Goal: Communication & Community: Participate in discussion

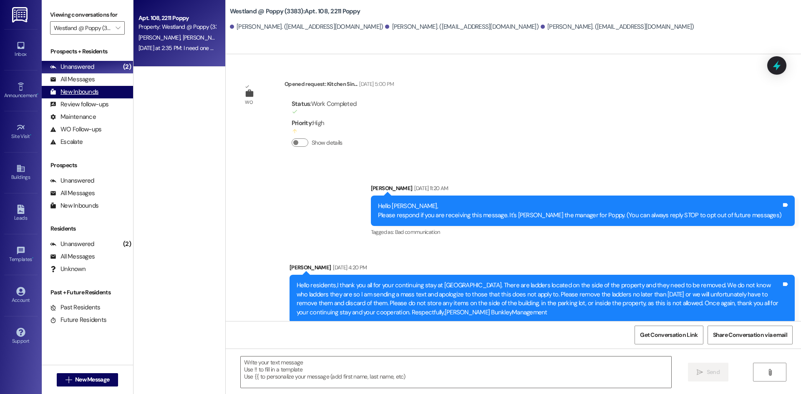
scroll to position [7168, 0]
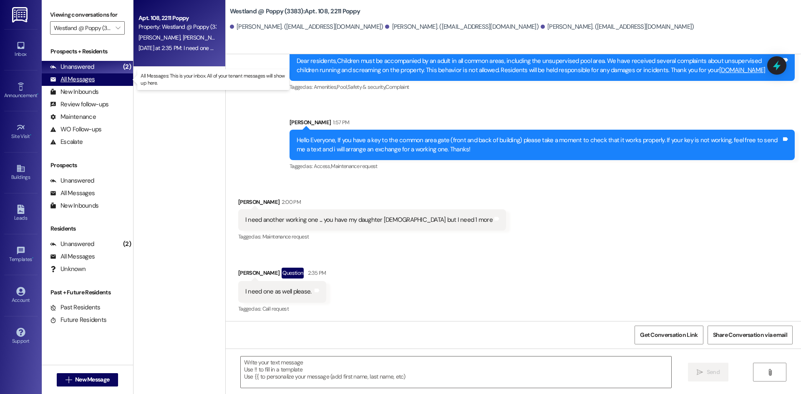
click at [92, 79] on div "All Messages" at bounding box center [72, 79] width 45 height 9
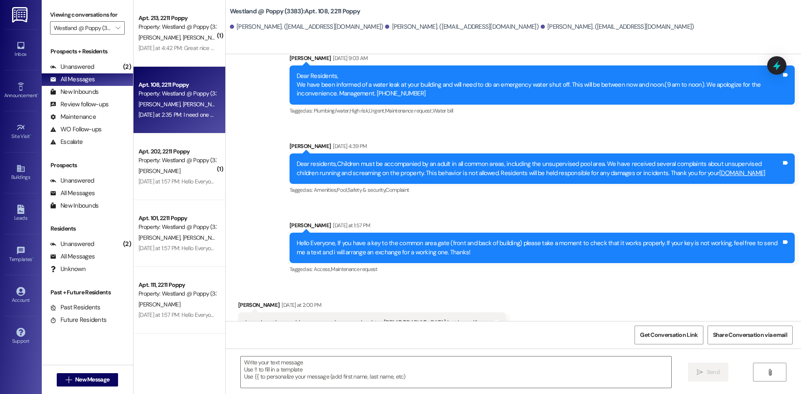
scroll to position [7168, 0]
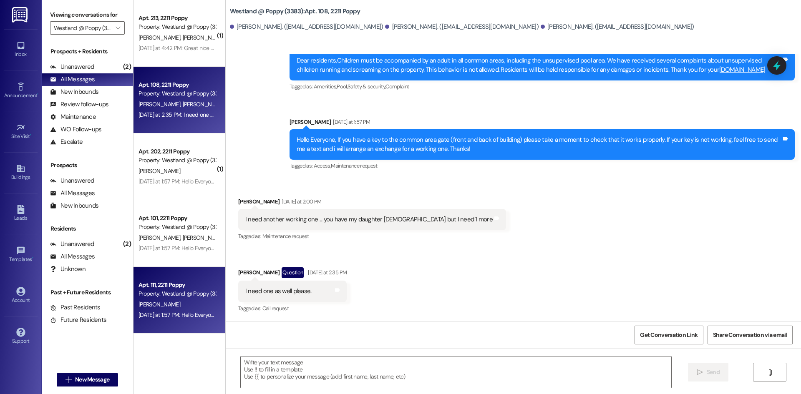
click at [188, 292] on div "Property: Westland @ Poppy (3383)" at bounding box center [176, 293] width 77 height 9
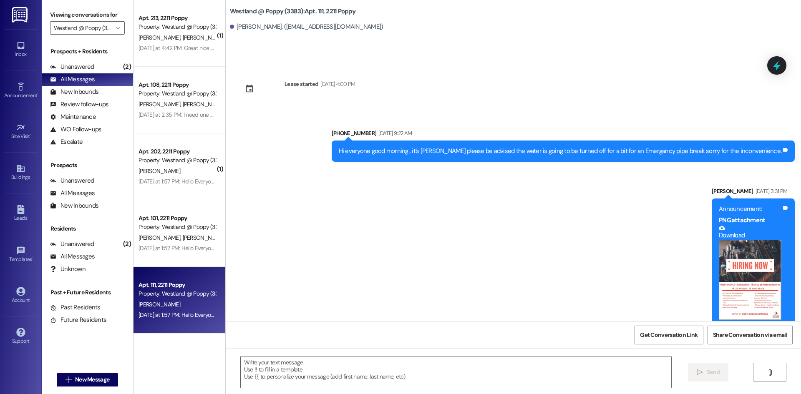
scroll to position [8931, 0]
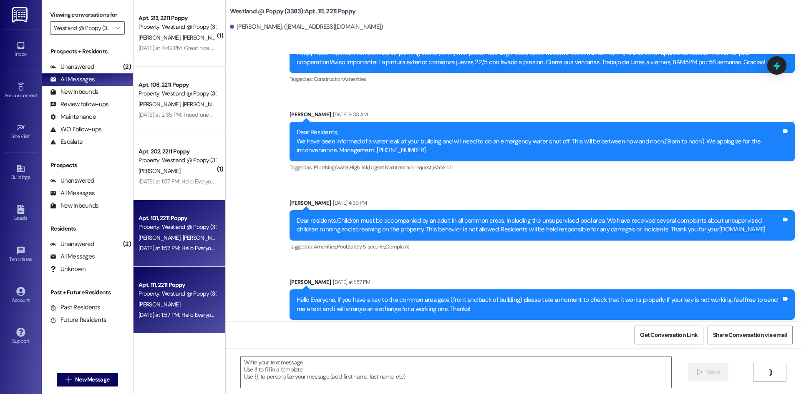
click at [186, 251] on div "[DATE] at 1:57 PM: Hello Everyone, If you have a key to the common area gate (f…" at bounding box center [462, 248] width 648 height 8
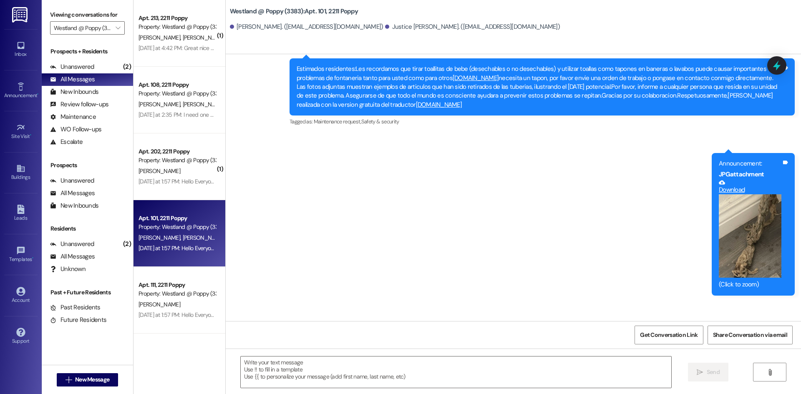
scroll to position [4605, 0]
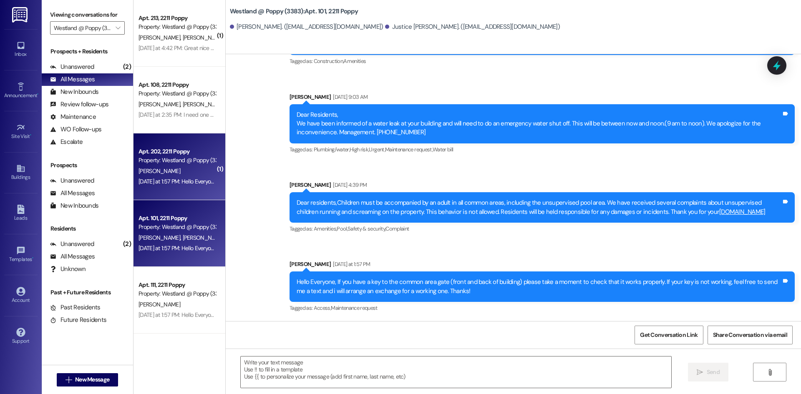
click at [163, 186] on div "[DATE] at 1:57 PM: Hello Everyone, If you have a key to the common area gate (f…" at bounding box center [177, 181] width 79 height 10
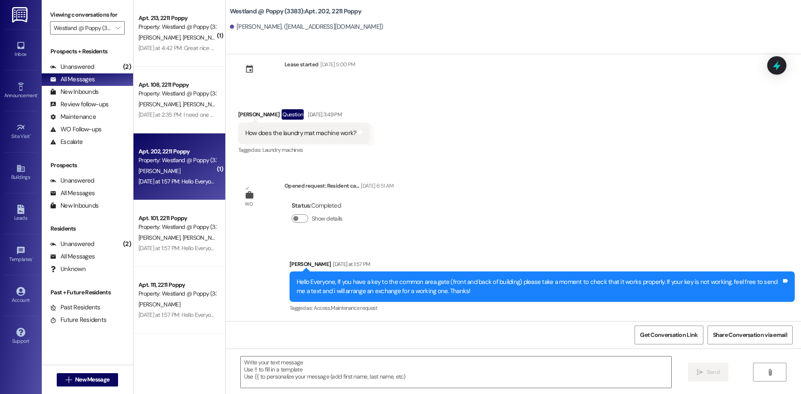
scroll to position [20, 0]
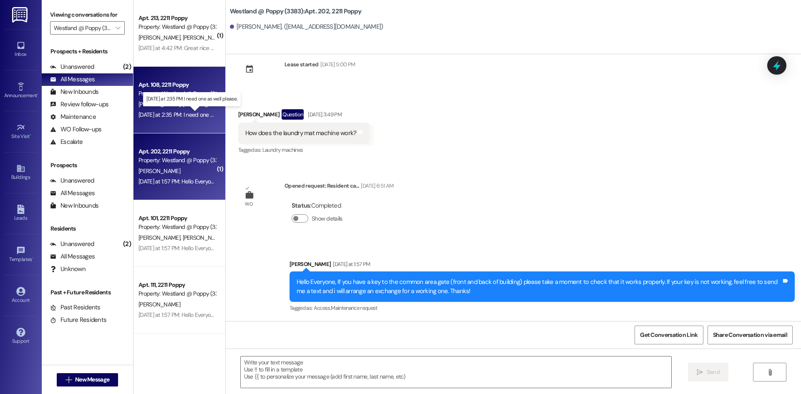
click at [182, 117] on div "[DATE] at 2:35 PM: I need one as well please. [DATE] at 2:35 PM: I need one as …" at bounding box center [191, 115] width 107 height 8
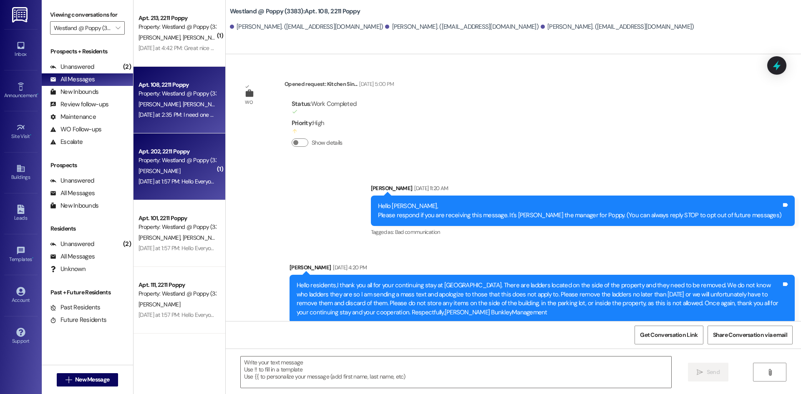
scroll to position [7168, 0]
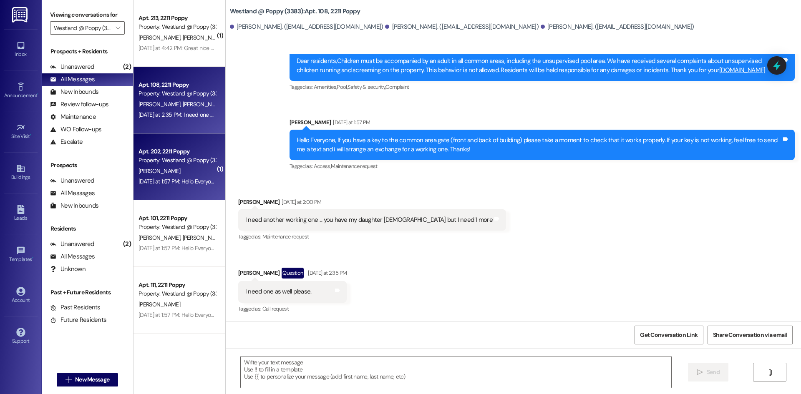
click at [168, 167] on div "[PERSON_NAME]" at bounding box center [177, 171] width 79 height 10
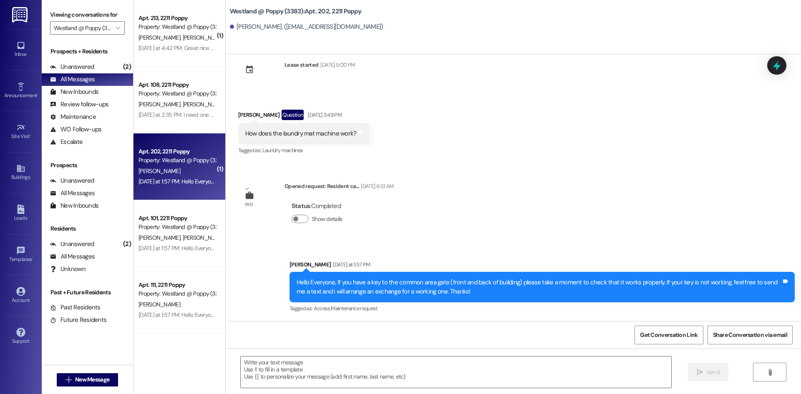
scroll to position [20, 0]
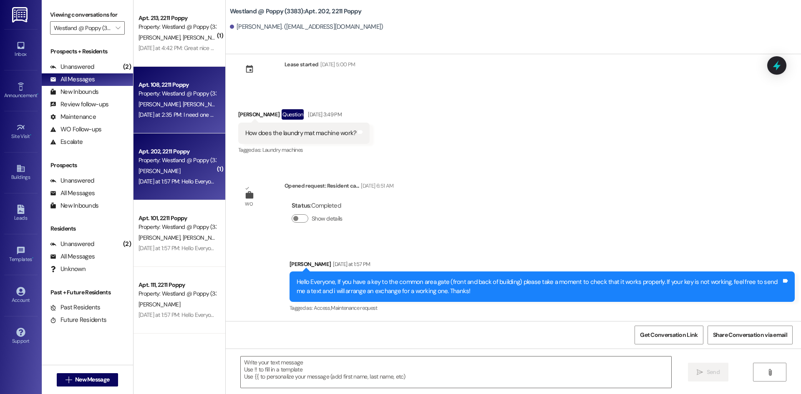
click at [181, 109] on div "[PERSON_NAME] [PERSON_NAME] [PERSON_NAME]" at bounding box center [177, 104] width 79 height 10
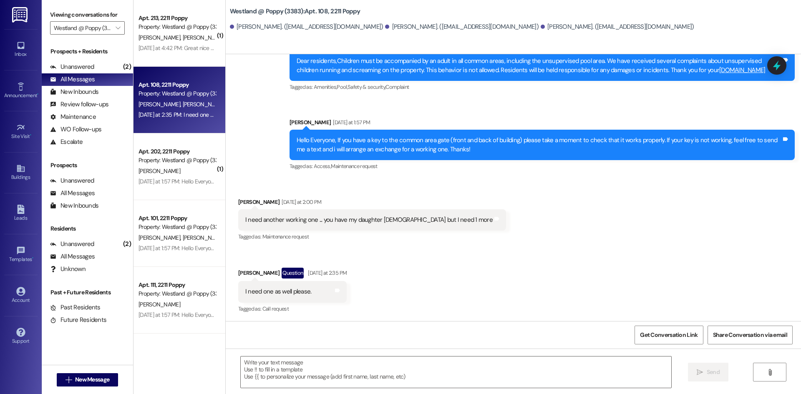
scroll to position [7168, 0]
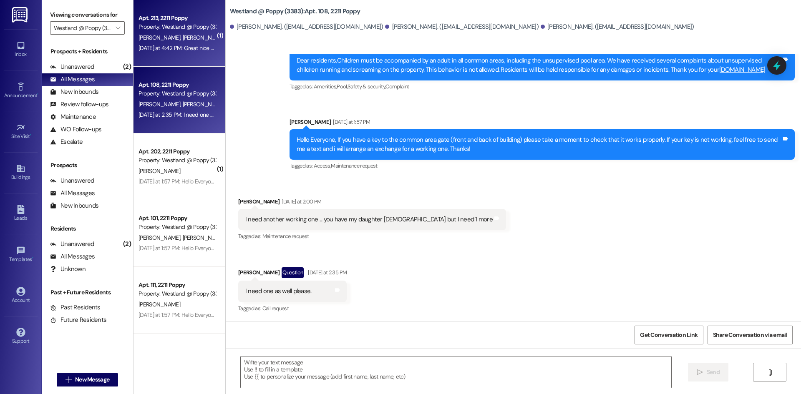
click at [180, 57] on div "Apt. 213, 2211 Poppy Property: Westland @ Poppy (3383) D. [PERSON_NAME] [DATE] …" at bounding box center [179, 33] width 92 height 67
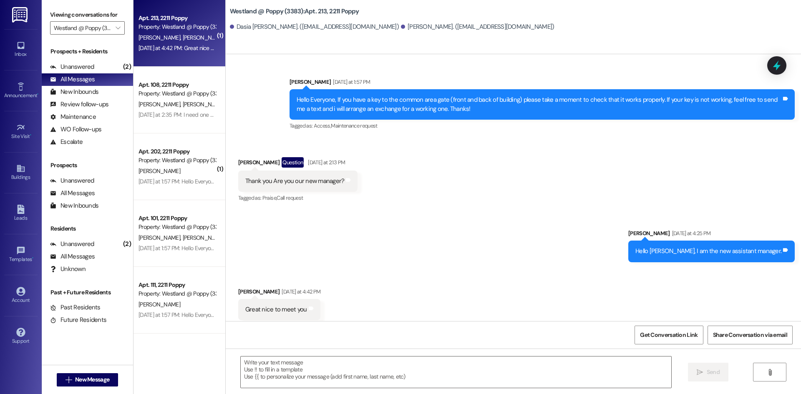
scroll to position [8270, 0]
click at [271, 363] on textarea at bounding box center [456, 372] width 430 height 31
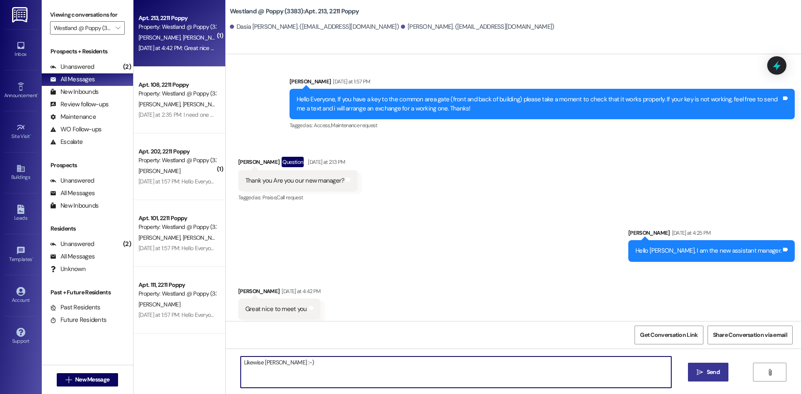
type textarea "Likewise [PERSON_NAME] :-)"
click at [714, 373] on span "Send" at bounding box center [712, 372] width 13 height 9
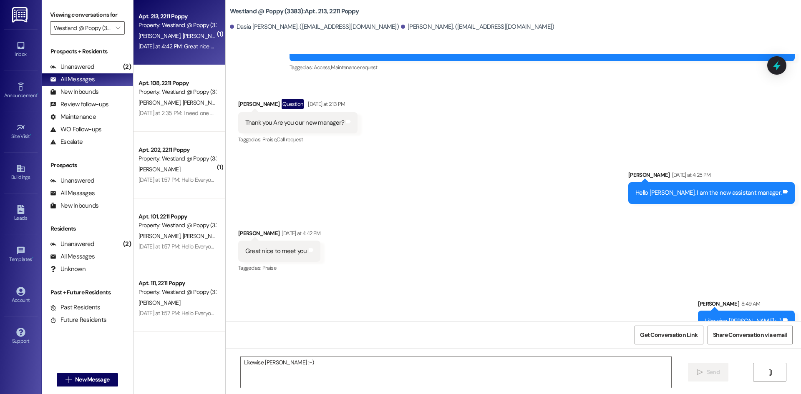
scroll to position [0, 0]
click at [116, 27] on icon "" at bounding box center [118, 28] width 5 height 7
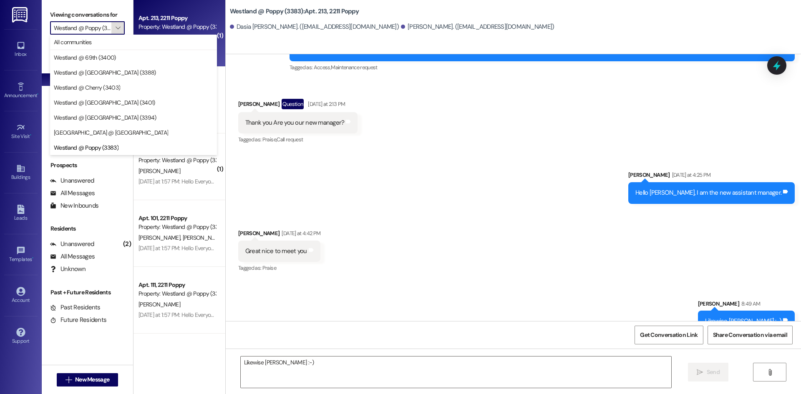
scroll to position [0, 7]
click at [121, 58] on span "Westland @ 69th (3400)" at bounding box center [133, 57] width 159 height 8
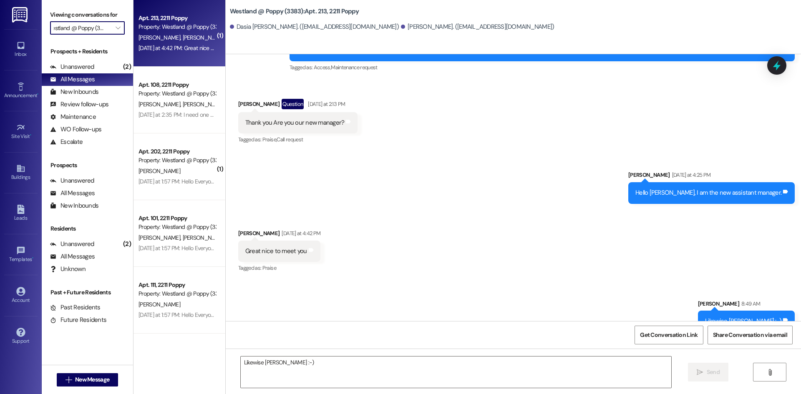
type input "Westland @ 69th (3400)"
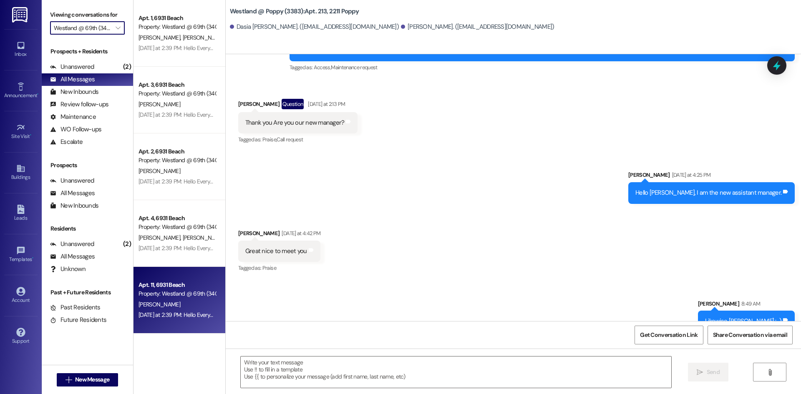
click at [156, 292] on div "Property: Westland @ 69th (3400)" at bounding box center [176, 293] width 77 height 9
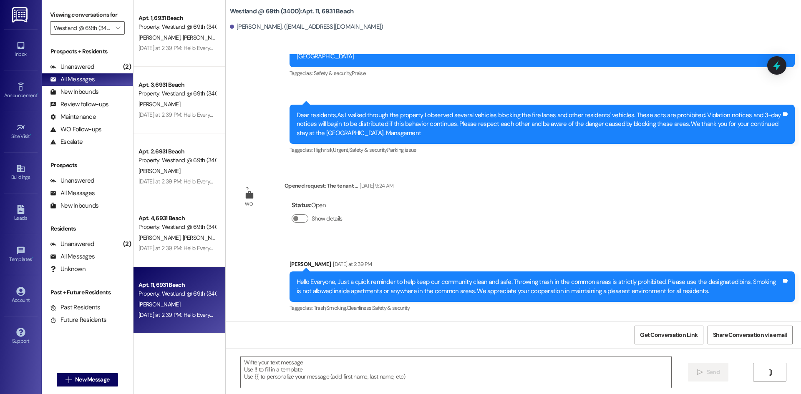
scroll to position [1475, 0]
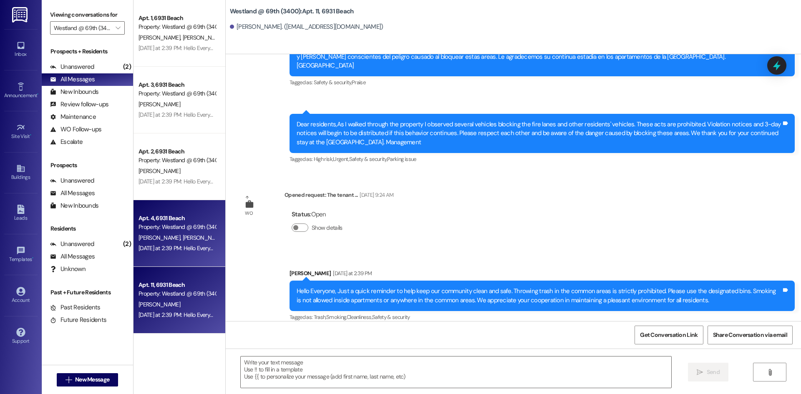
click at [176, 224] on div "Property: Westland @ 69th (3400)" at bounding box center [176, 227] width 77 height 9
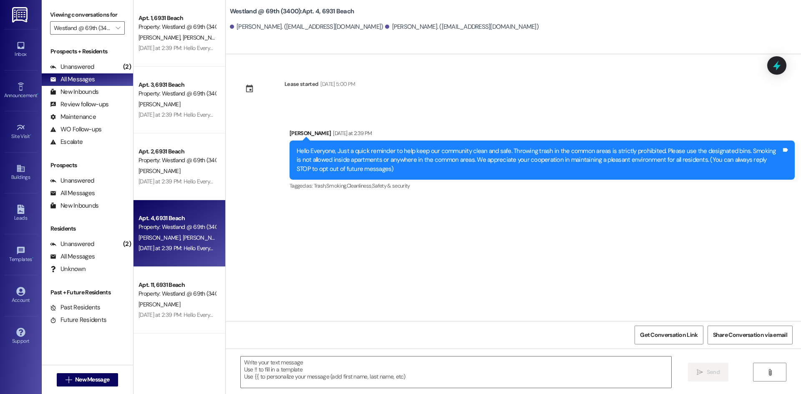
scroll to position [0, 0]
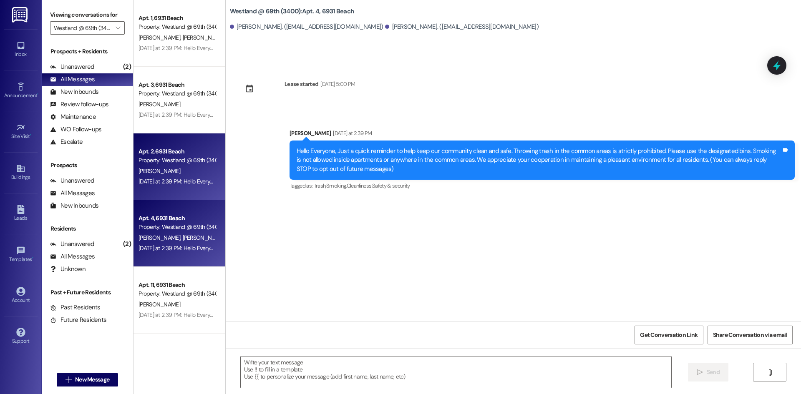
click at [178, 184] on div "[DATE] at 2:39 PM: Hello Everyone, Just a quick reminder to help keep our commu…" at bounding box center [567, 182] width 859 height 8
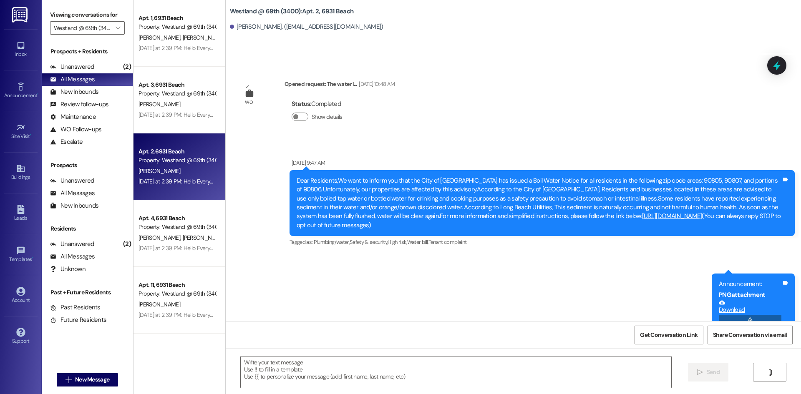
scroll to position [1711, 0]
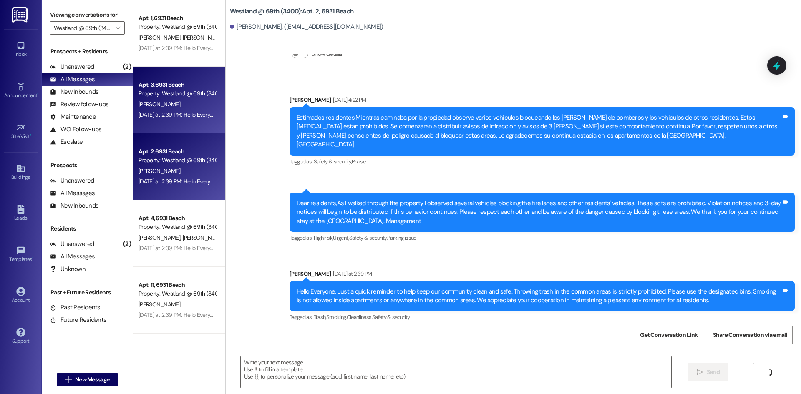
click at [176, 121] on div "Apt. 3, 6931 Beach Property: [GEOGRAPHIC_DATA] @ 69th (3400) [PERSON_NAME] [DAT…" at bounding box center [179, 100] width 92 height 67
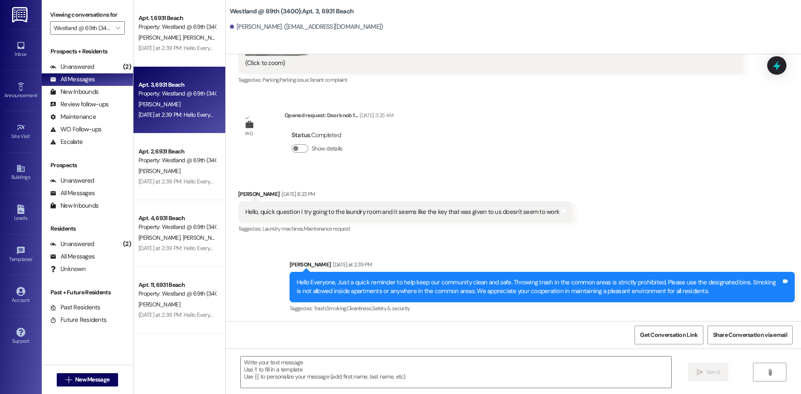
scroll to position [291, 0]
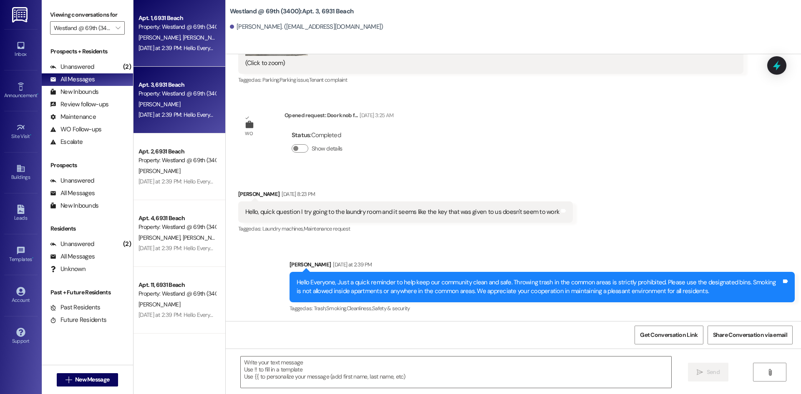
click at [177, 56] on div "Apt. 1, 6931 Beach Property: [GEOGRAPHIC_DATA] @ 69th (3400) [PERSON_NAME] [PER…" at bounding box center [179, 33] width 92 height 67
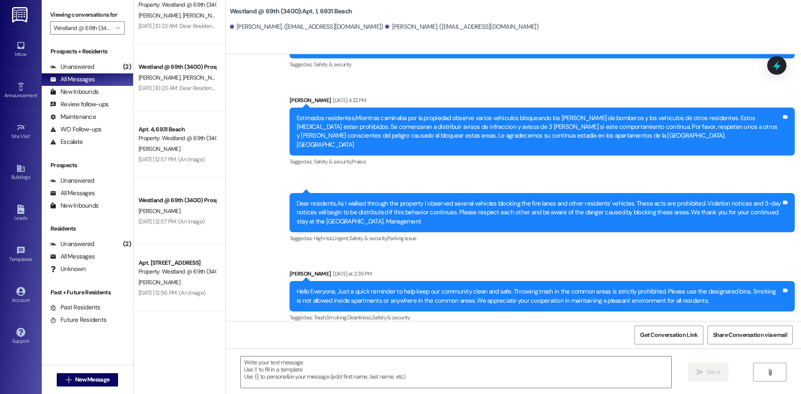
scroll to position [3001, 0]
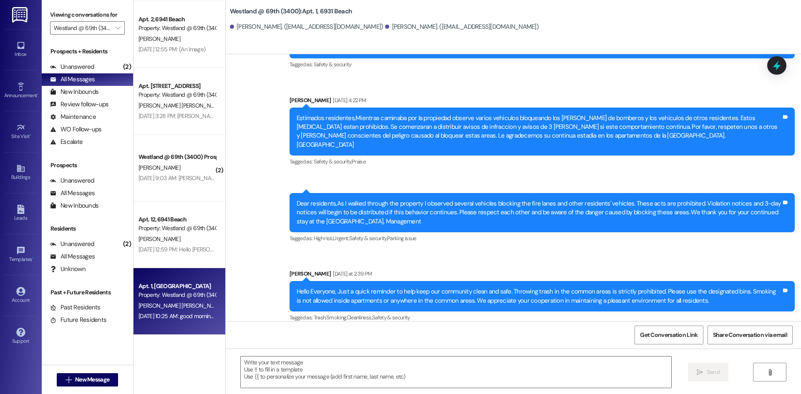
click at [184, 298] on div "Property: Westland @ 69th (3400)" at bounding box center [176, 295] width 77 height 9
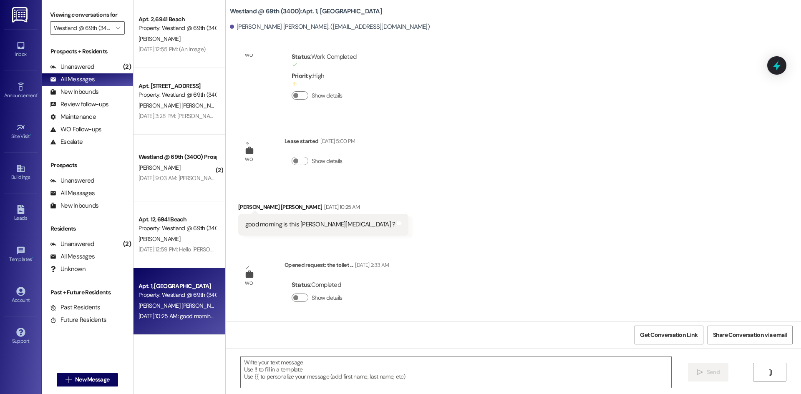
scroll to position [47, 0]
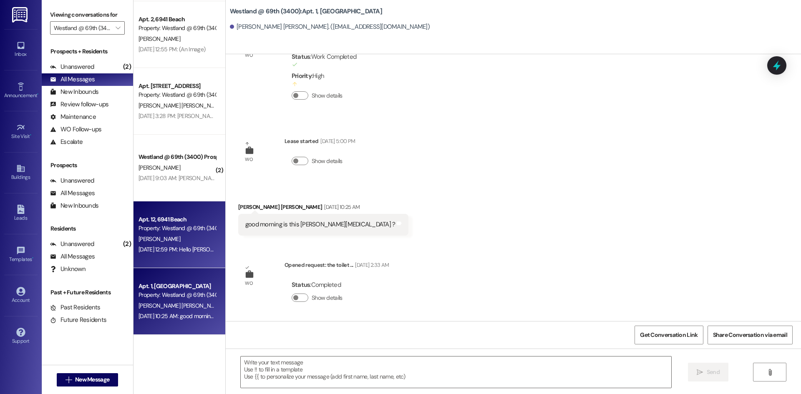
click at [181, 229] on div "Property: Westland @ 69th (3400)" at bounding box center [176, 228] width 77 height 9
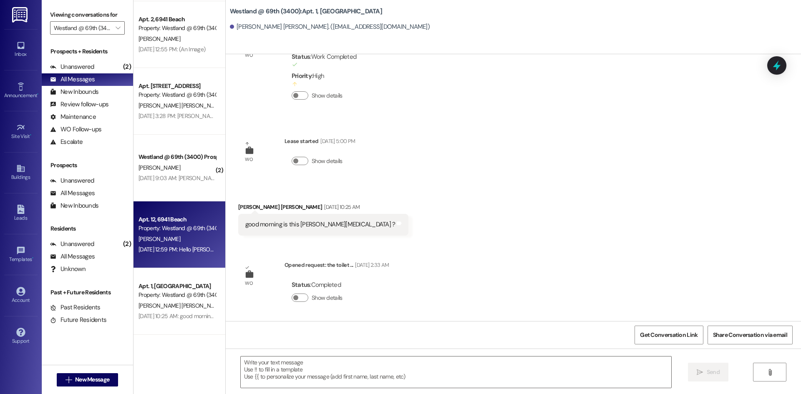
scroll to position [0, 0]
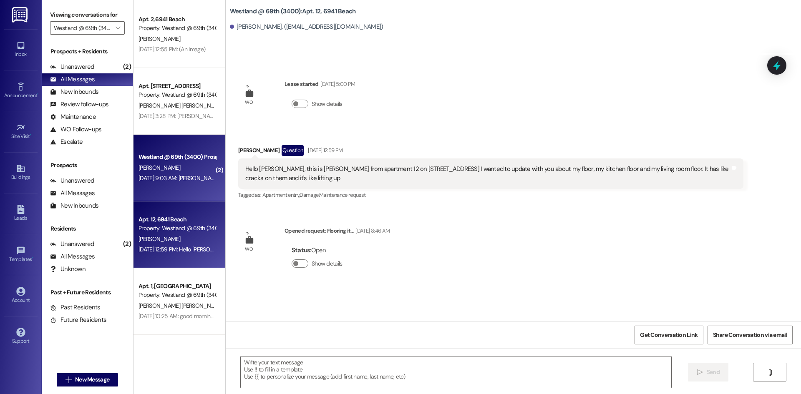
click at [189, 183] on div "[DATE] 9:03 AM: [PERSON_NAME] [DATE] 9:03 AM: [PERSON_NAME]" at bounding box center [177, 178] width 79 height 10
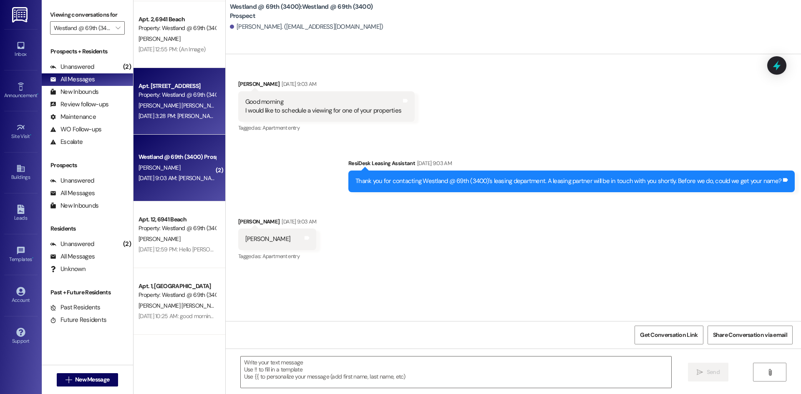
click at [183, 111] on div "[DATE] 3:28 PM: [PERSON_NAME], Anteriormente hablamos sobre algunas solicitudes…" at bounding box center [177, 116] width 79 height 10
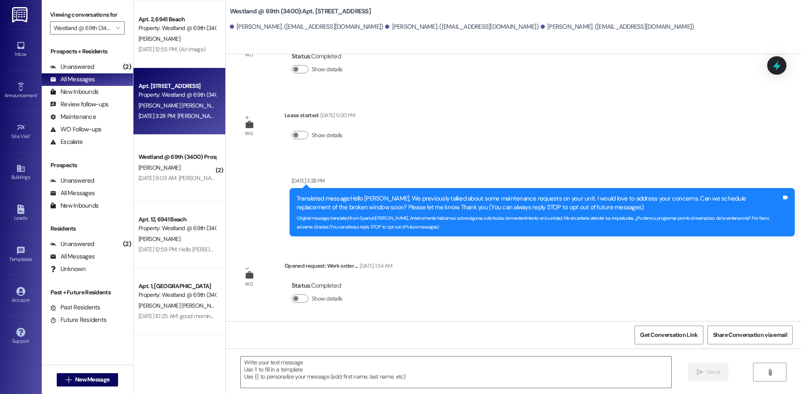
scroll to position [48, 0]
click at [226, 108] on span "[PERSON_NAME]" at bounding box center [248, 106] width 44 height 8
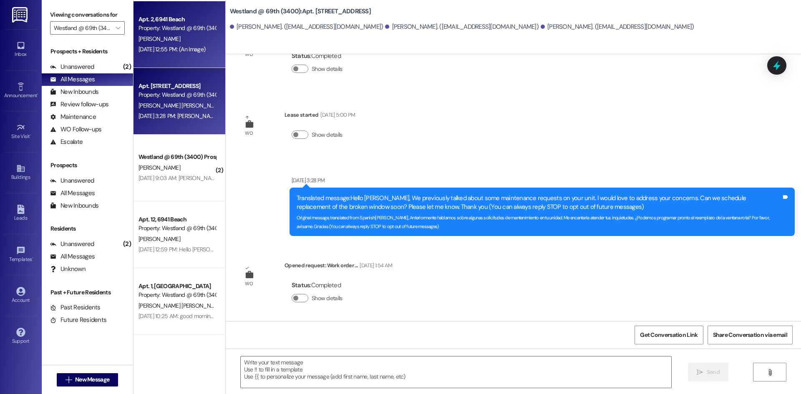
click at [197, 60] on div "Apt. 2, [GEOGRAPHIC_DATA] Property: [GEOGRAPHIC_DATA] @ 69th (3400) [PERSON_NAM…" at bounding box center [179, 34] width 92 height 67
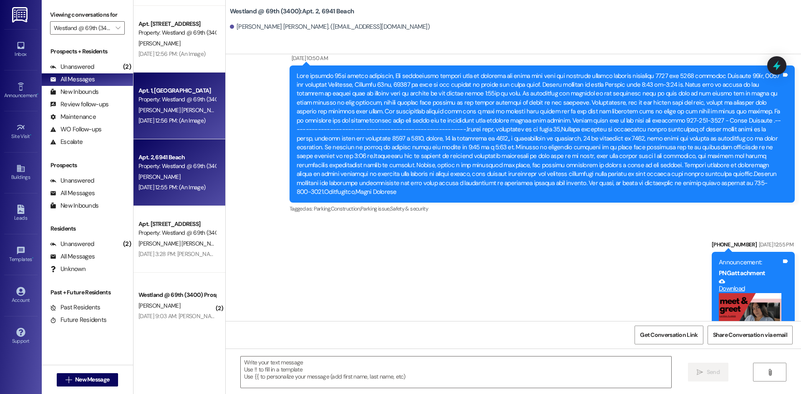
scroll to position [2858, 0]
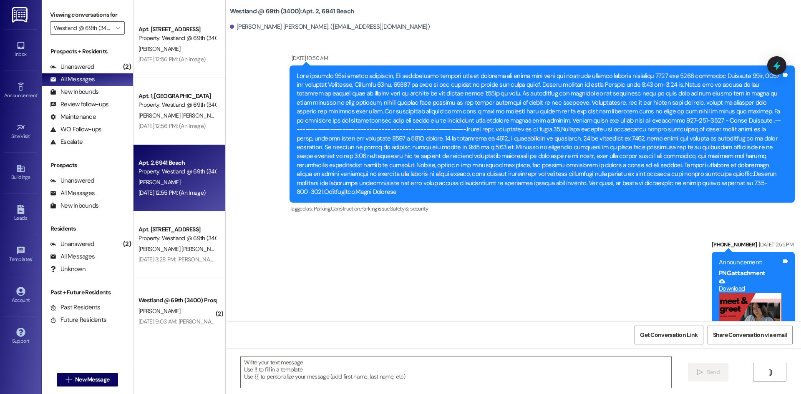
click at [163, 104] on div "Property: Westland @ 69th (3400)" at bounding box center [176, 105] width 77 height 9
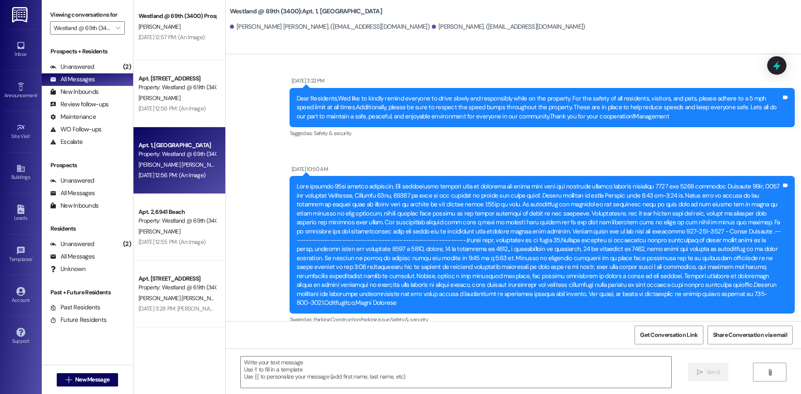
scroll to position [2782, 0]
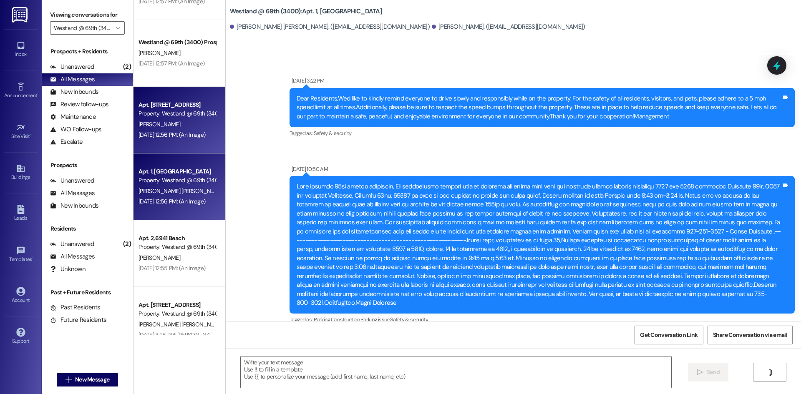
click at [199, 123] on div "[PERSON_NAME]" at bounding box center [177, 124] width 79 height 10
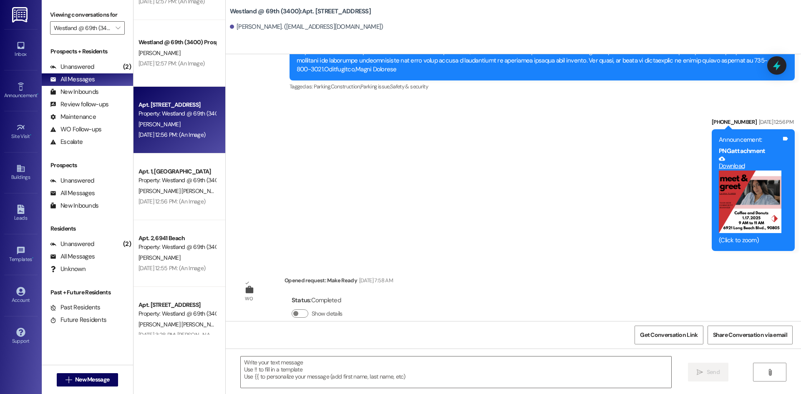
scroll to position [1724, 0]
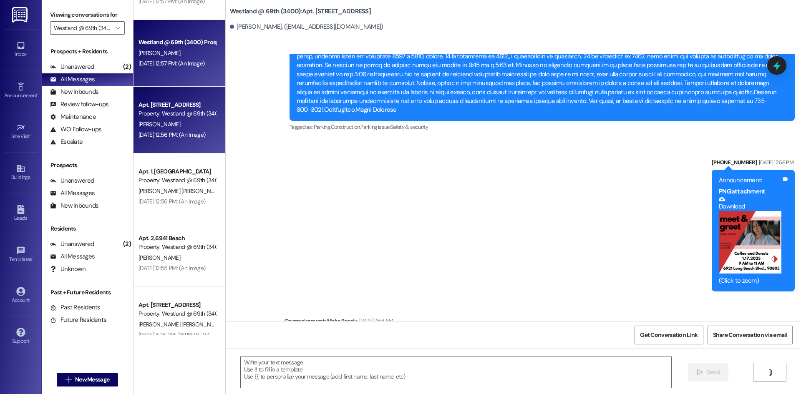
click at [177, 62] on div "[DATE] 12:57 PM: (An Image) [DATE] 12:57 PM: (An Image)" at bounding box center [171, 64] width 66 height 8
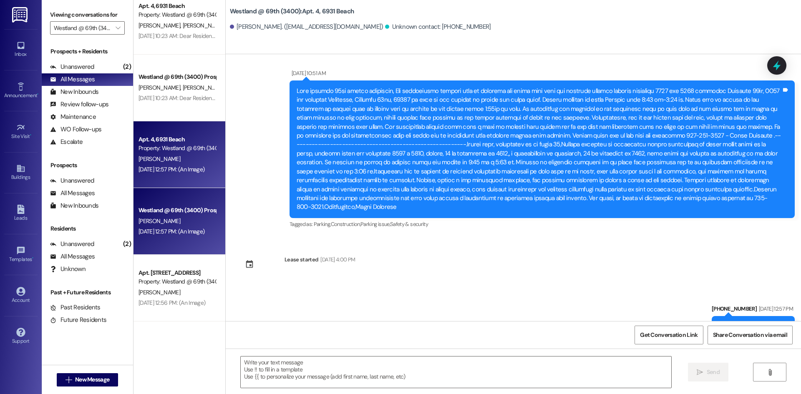
scroll to position [829, 0]
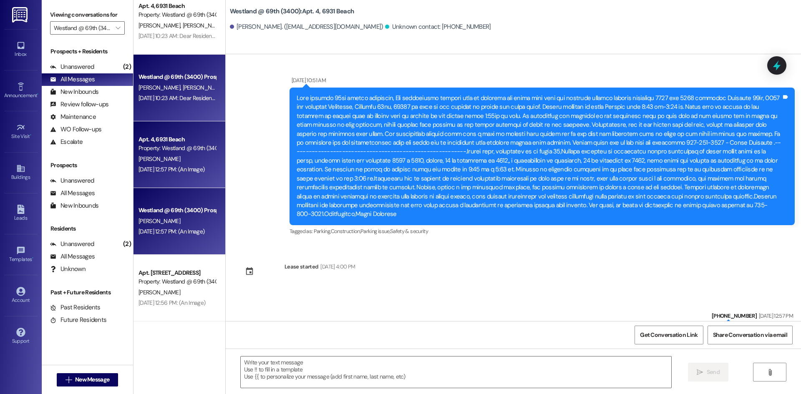
click at [196, 95] on div "[DATE] 10:23 AM: Dear Residents,Please park properly to allow space for everyon…" at bounding box center [576, 98] width 876 height 8
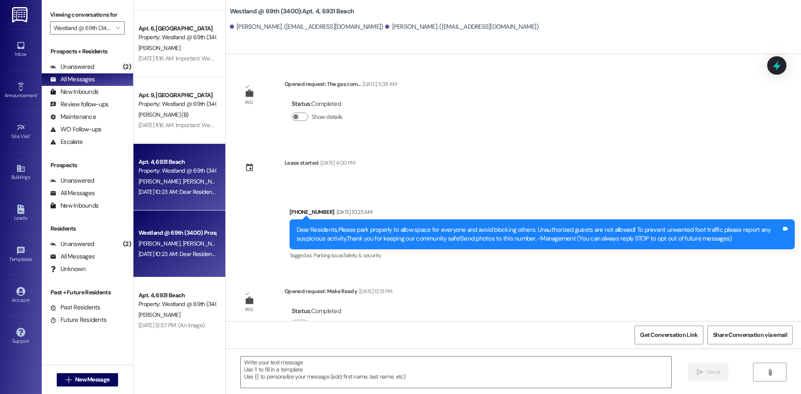
scroll to position [2441, 0]
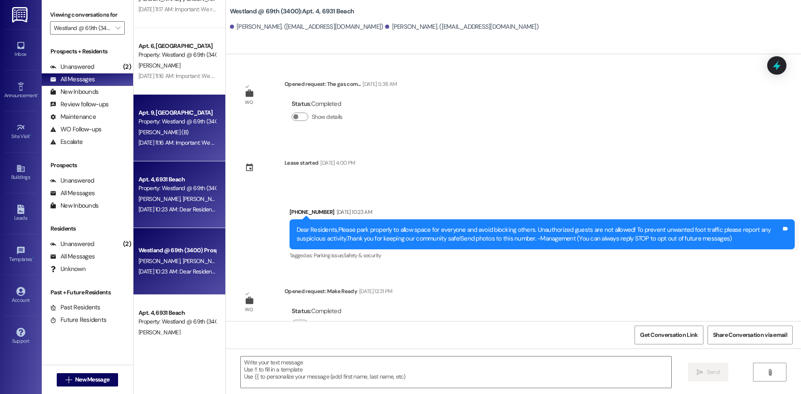
click at [183, 128] on div "[PERSON_NAME] (B)" at bounding box center [177, 132] width 79 height 10
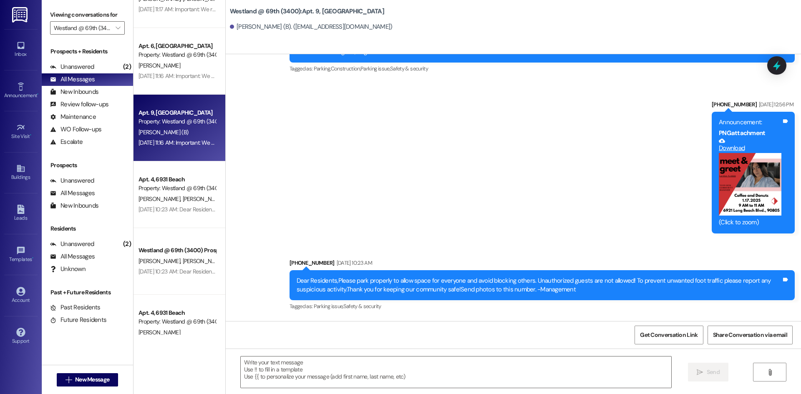
scroll to position [1031, 0]
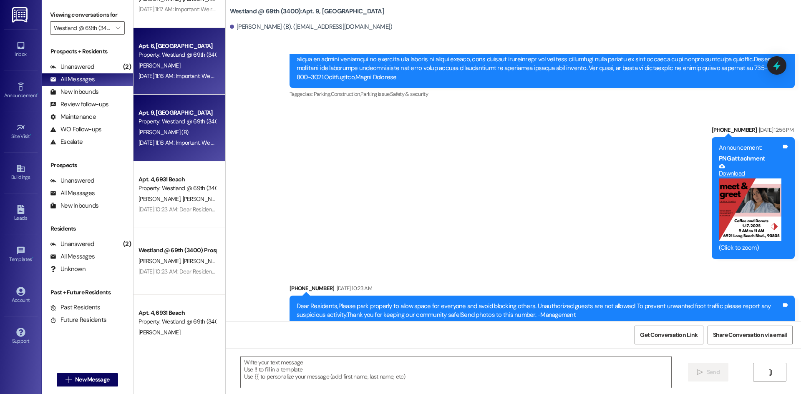
click at [187, 70] on div "[PERSON_NAME]" at bounding box center [177, 65] width 79 height 10
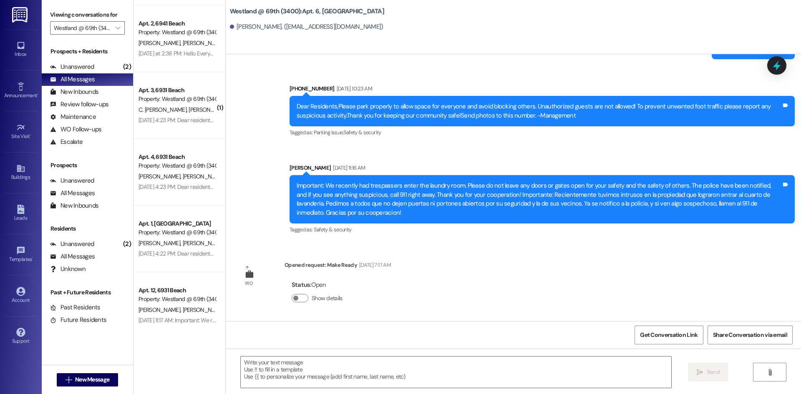
scroll to position [2216, 0]
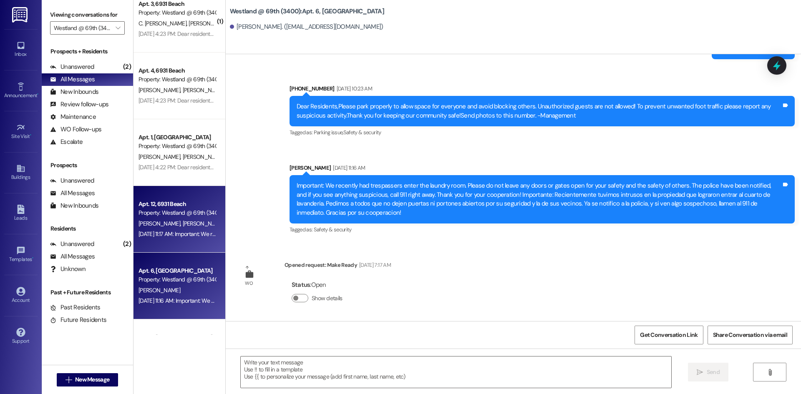
click at [208, 229] on div "[DATE] 11:17 AM: Important: We recently had trespassers enter the laundry room.…" at bounding box center [177, 234] width 79 height 10
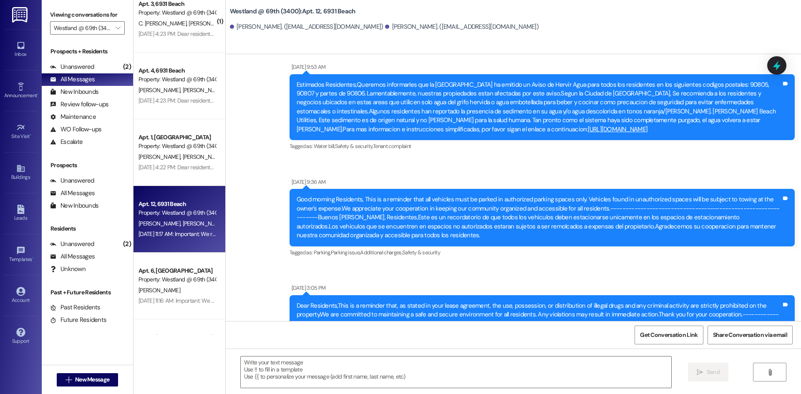
scroll to position [2050, 0]
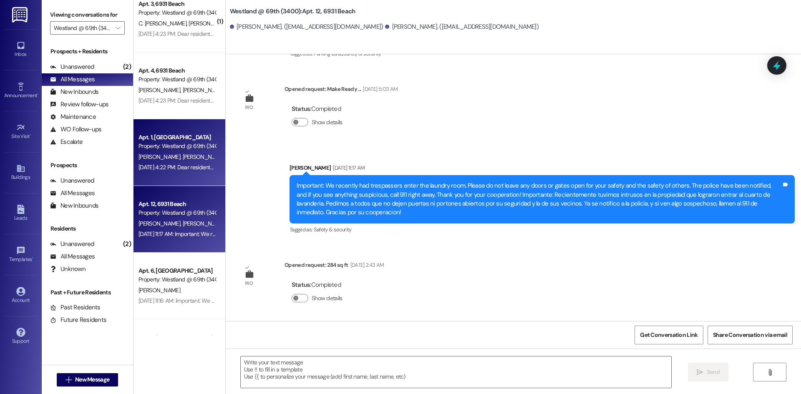
click at [203, 155] on div "[PERSON_NAME] [PERSON_NAME]" at bounding box center [177, 157] width 79 height 10
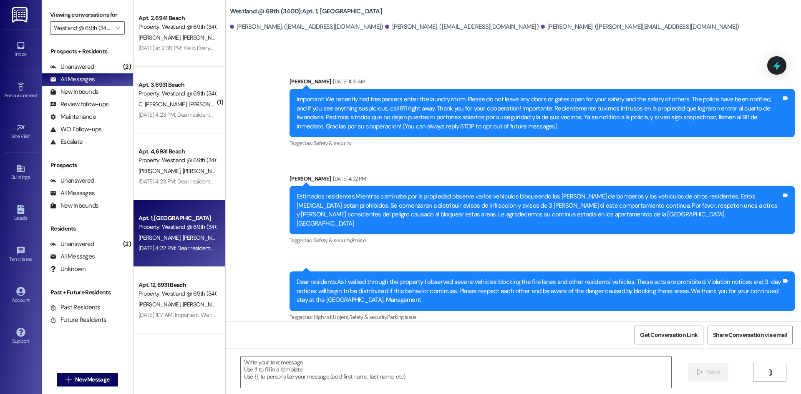
scroll to position [2120, 0]
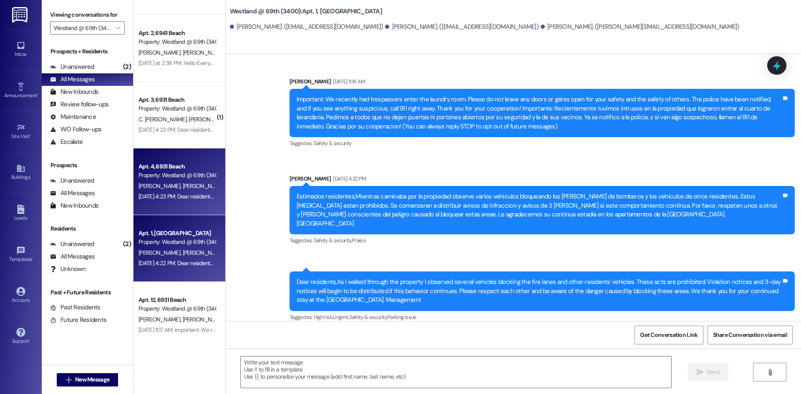
click at [199, 175] on div "Property: Westland @ 69th (3400)" at bounding box center [176, 175] width 77 height 9
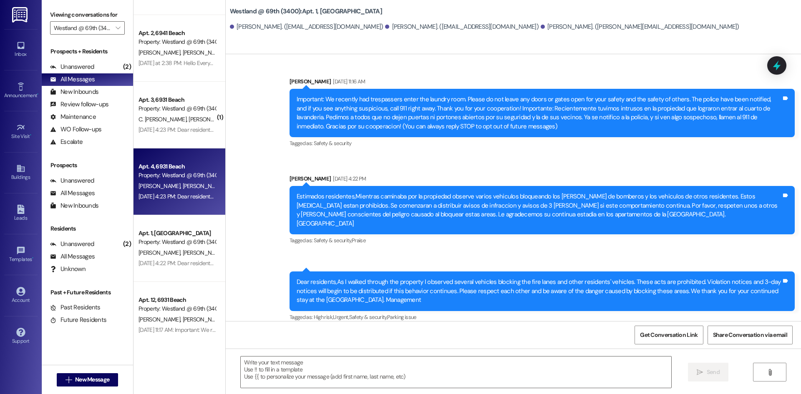
scroll to position [33, 0]
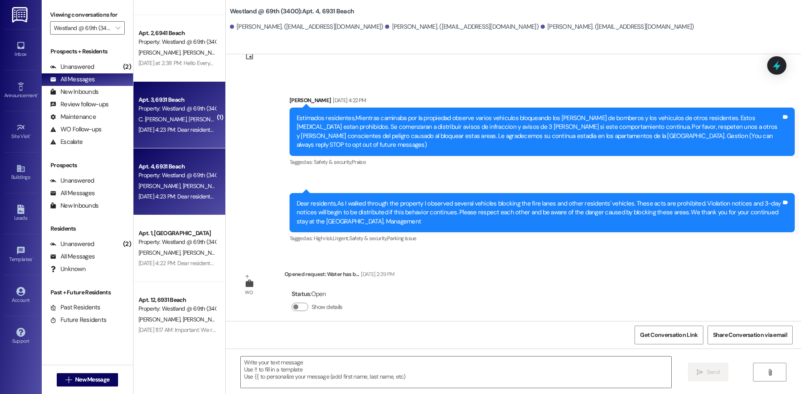
click at [200, 110] on div "Property: Westland @ 69th (3400)" at bounding box center [176, 108] width 77 height 9
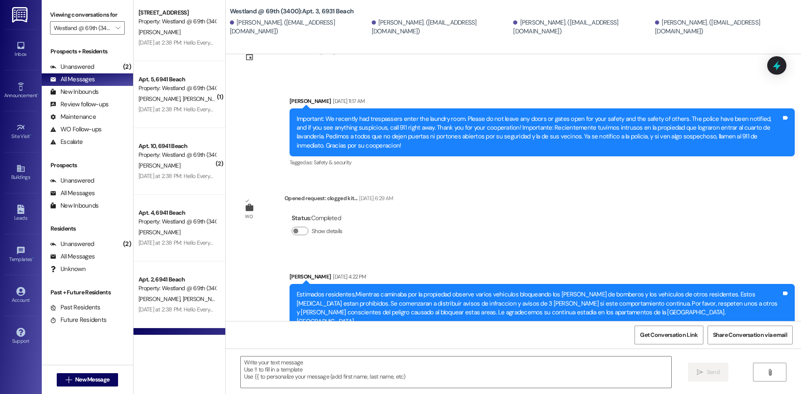
scroll to position [1866, 0]
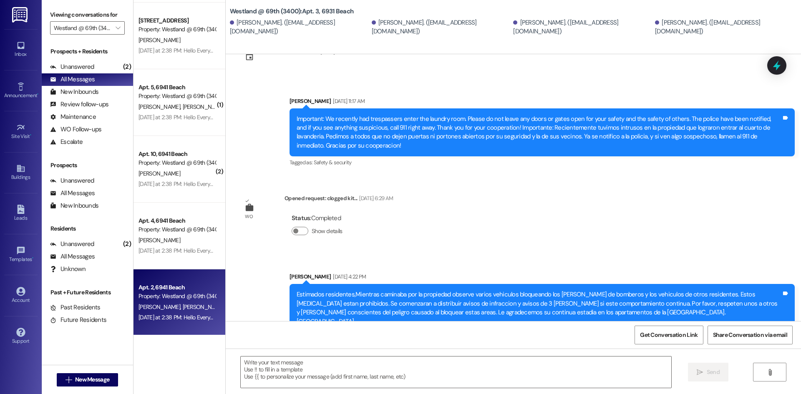
click at [188, 283] on div "Apt. 2, 6941 Beach" at bounding box center [176, 287] width 77 height 9
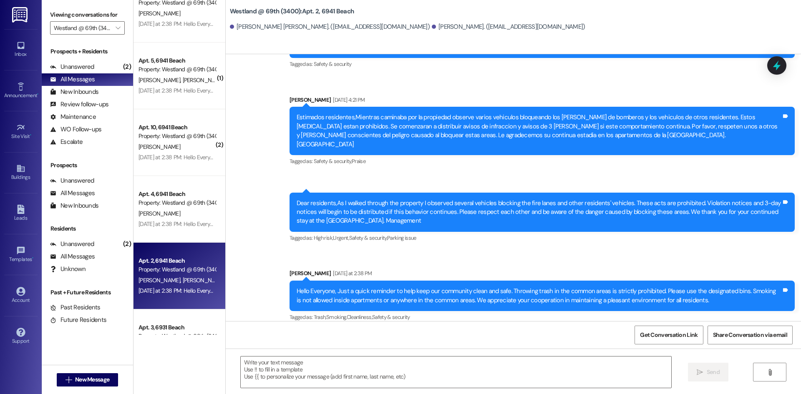
scroll to position [1893, 0]
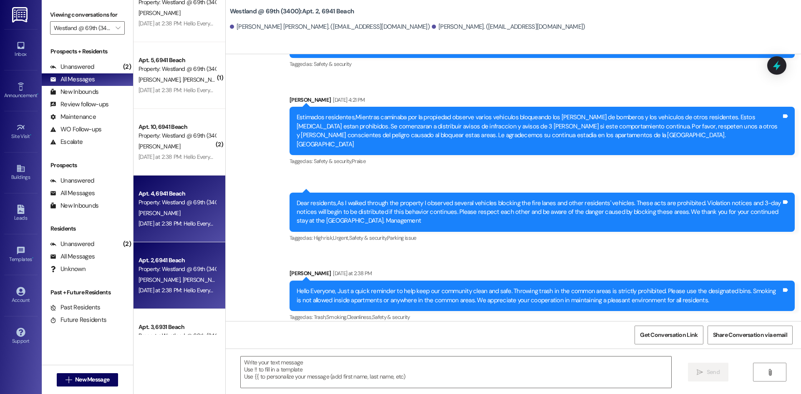
click at [188, 204] on div "Property: Westland @ 69th (3400)" at bounding box center [176, 202] width 77 height 9
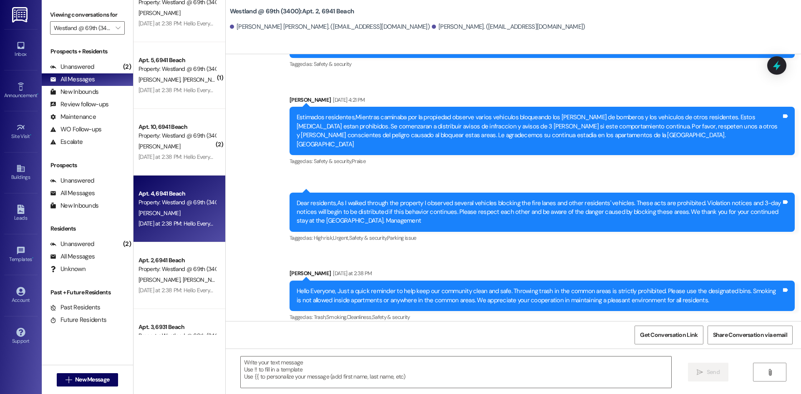
scroll to position [1722, 0]
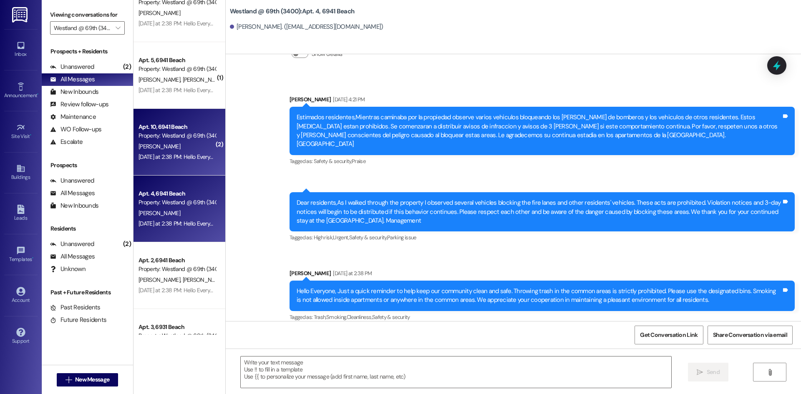
click at [164, 150] on div "[PERSON_NAME]" at bounding box center [177, 146] width 79 height 10
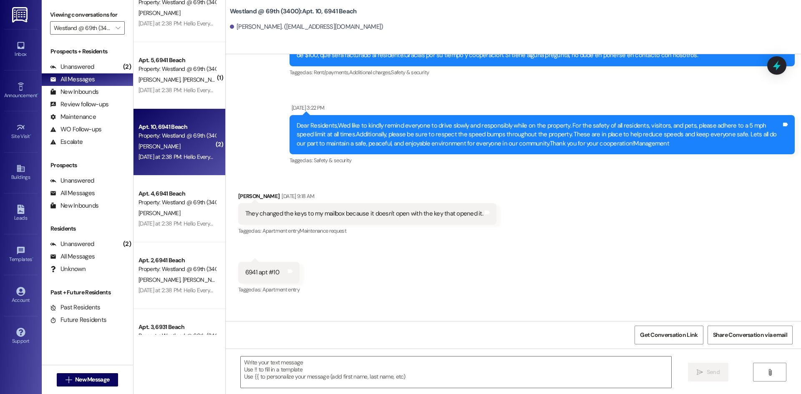
scroll to position [2061, 0]
